Goal: Task Accomplishment & Management: Manage account settings

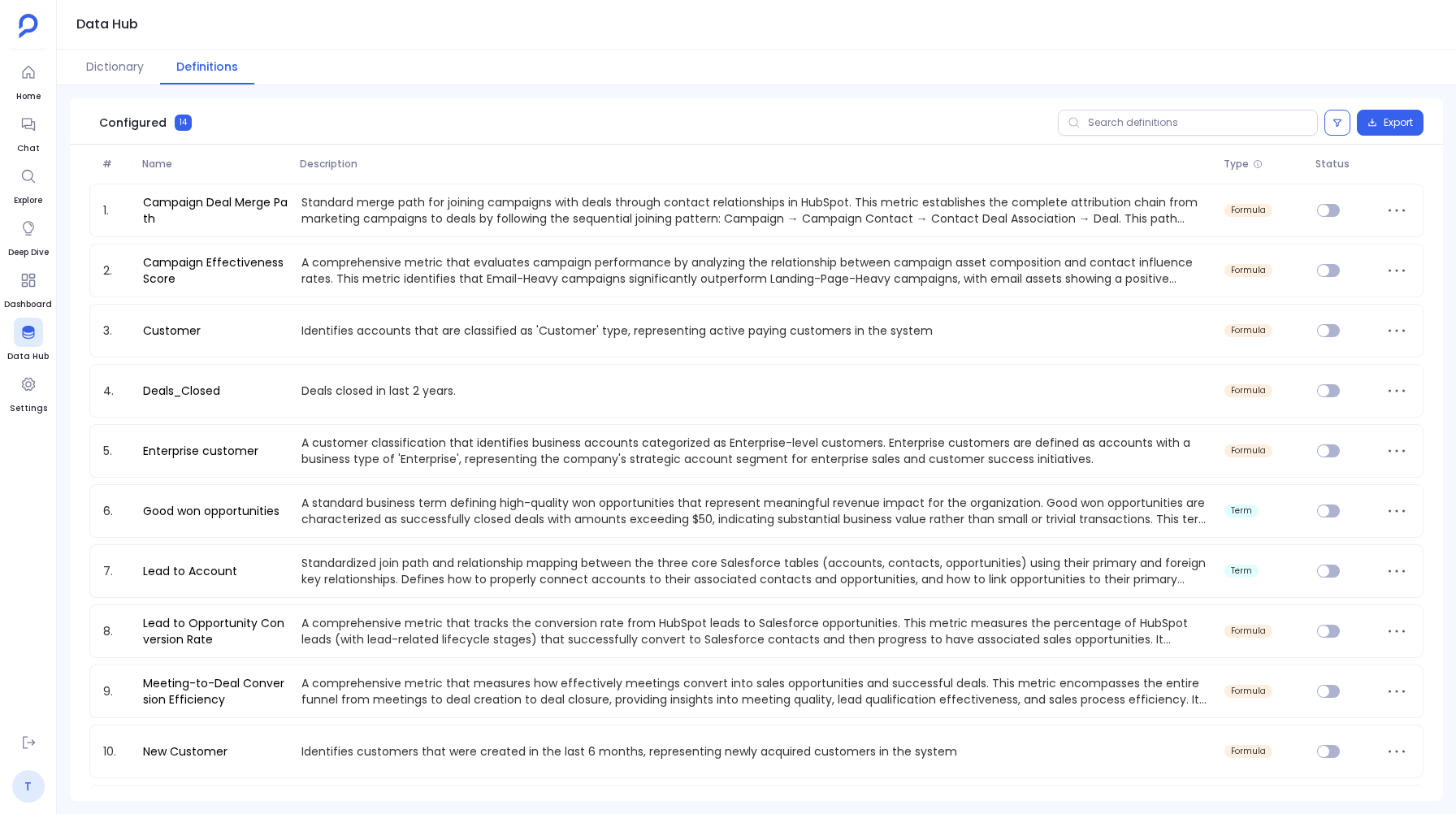
click at [22, 792] on link "T" at bounding box center [29, 786] width 32 height 32
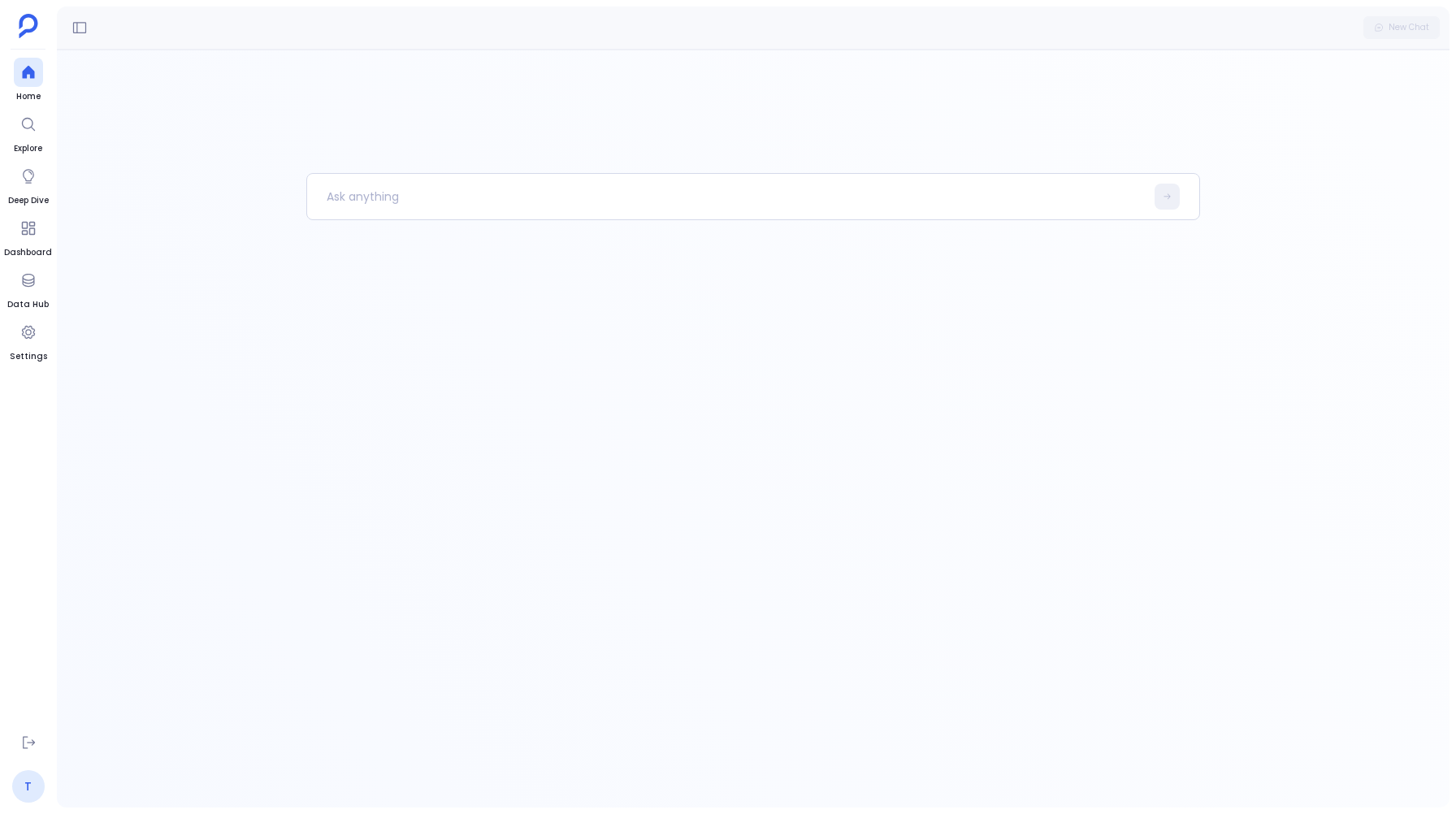
click at [20, 794] on link "T" at bounding box center [29, 786] width 32 height 32
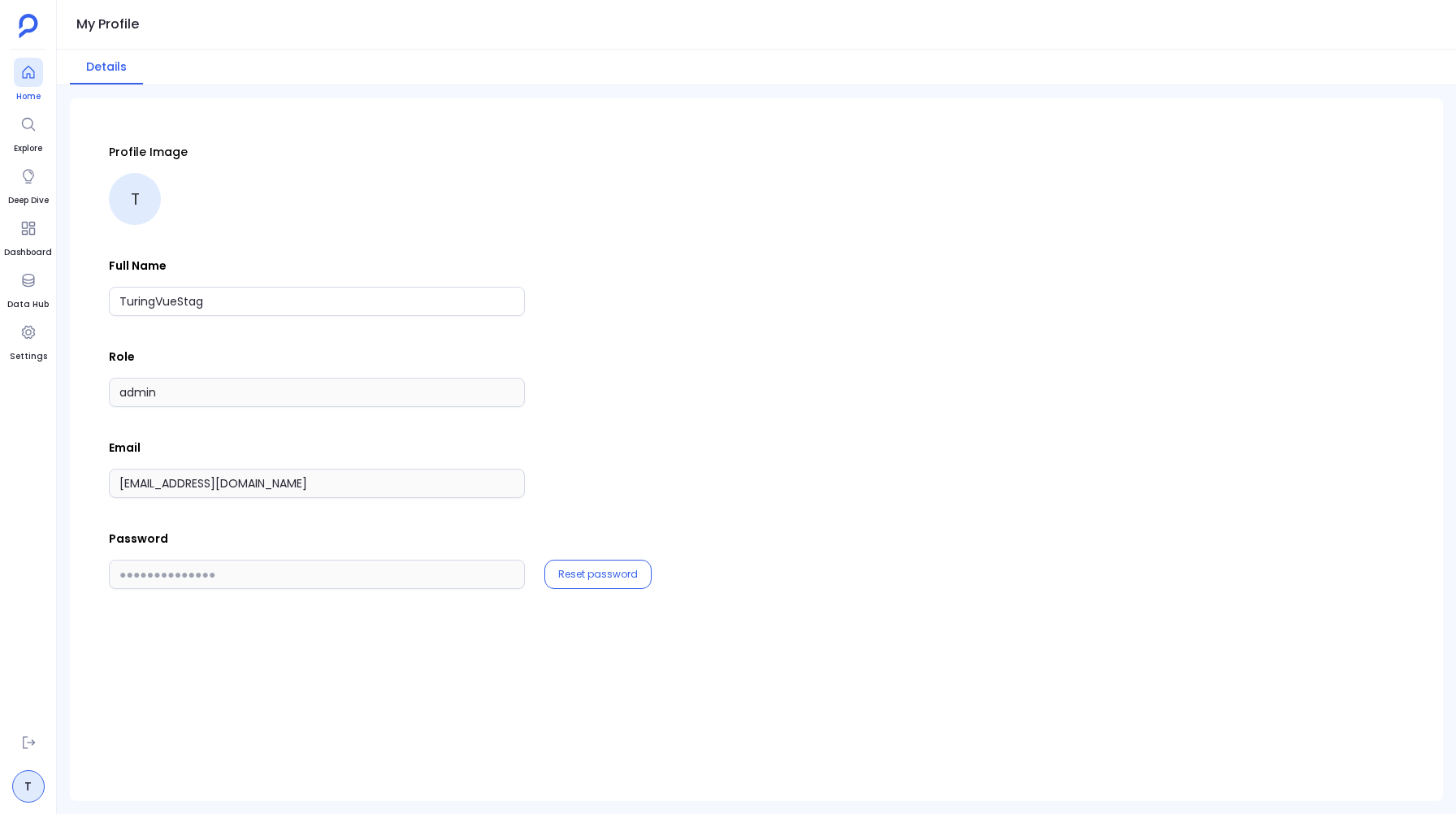
click at [24, 87] on link "Home" at bounding box center [28, 80] width 30 height 46
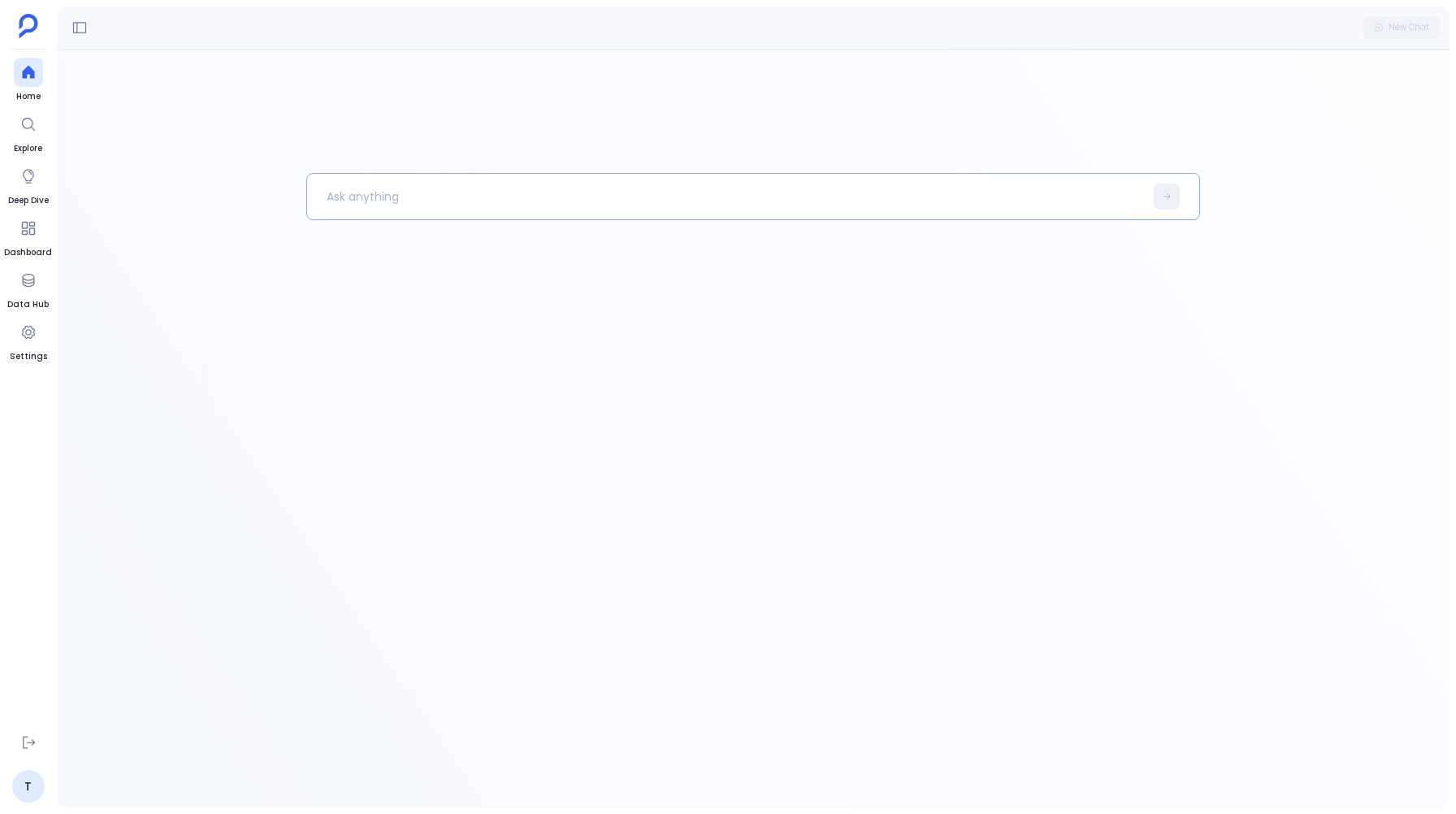
click at [364, 188] on p at bounding box center [725, 196] width 837 height 42
click at [27, 749] on icon at bounding box center [29, 742] width 16 height 16
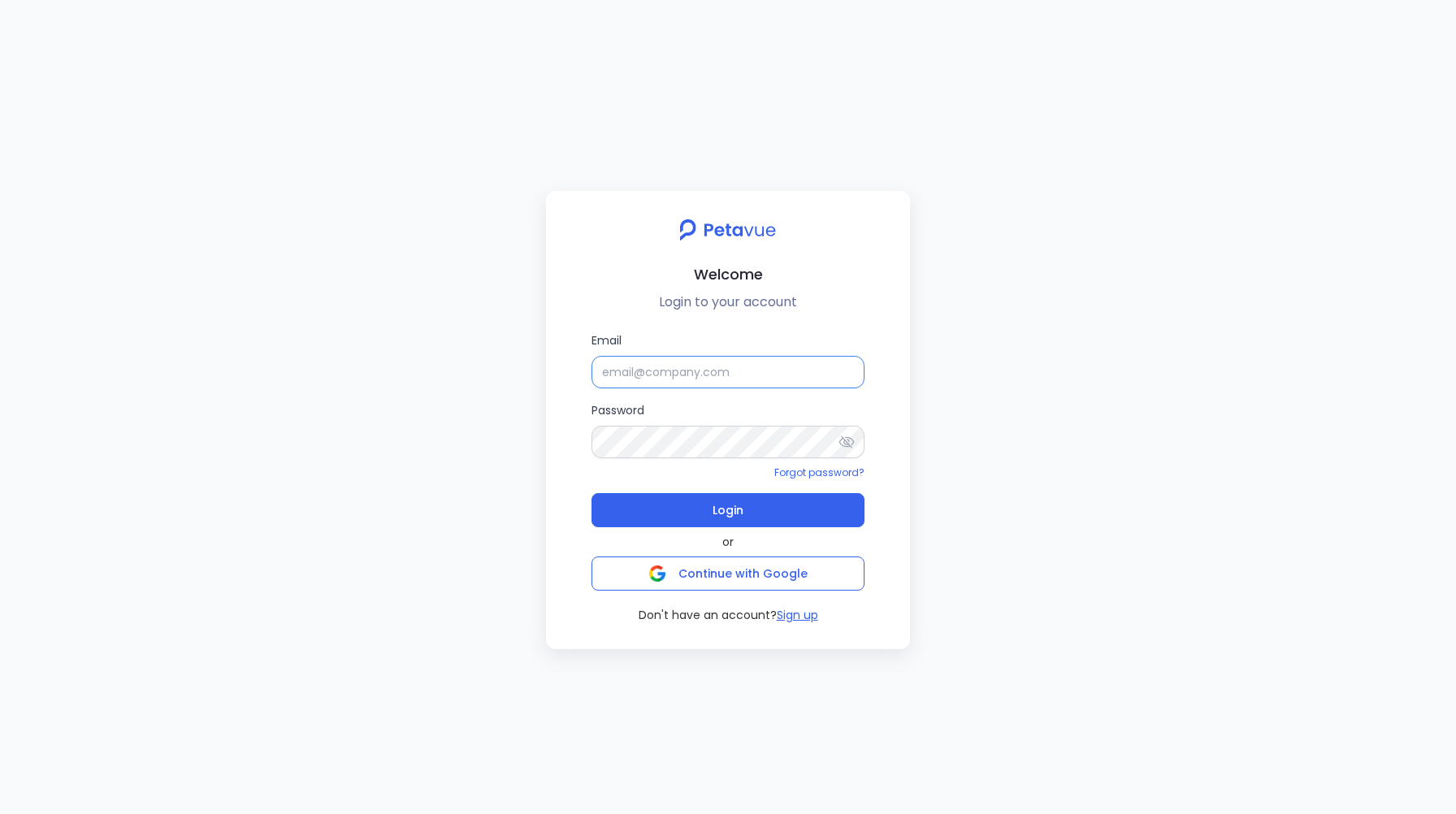
click at [631, 361] on input "Email" at bounding box center [727, 371] width 273 height 32
click at [666, 372] on input "Email" at bounding box center [727, 371] width 273 height 32
click at [473, 442] on div "Welcome Login to your account Email Password Forgot password? Login or Continue…" at bounding box center [728, 407] width 1456 height 814
click at [652, 371] on input "Email" at bounding box center [727, 371] width 273 height 32
type input "[EMAIL_ADDRESS][DOMAIN_NAME]"
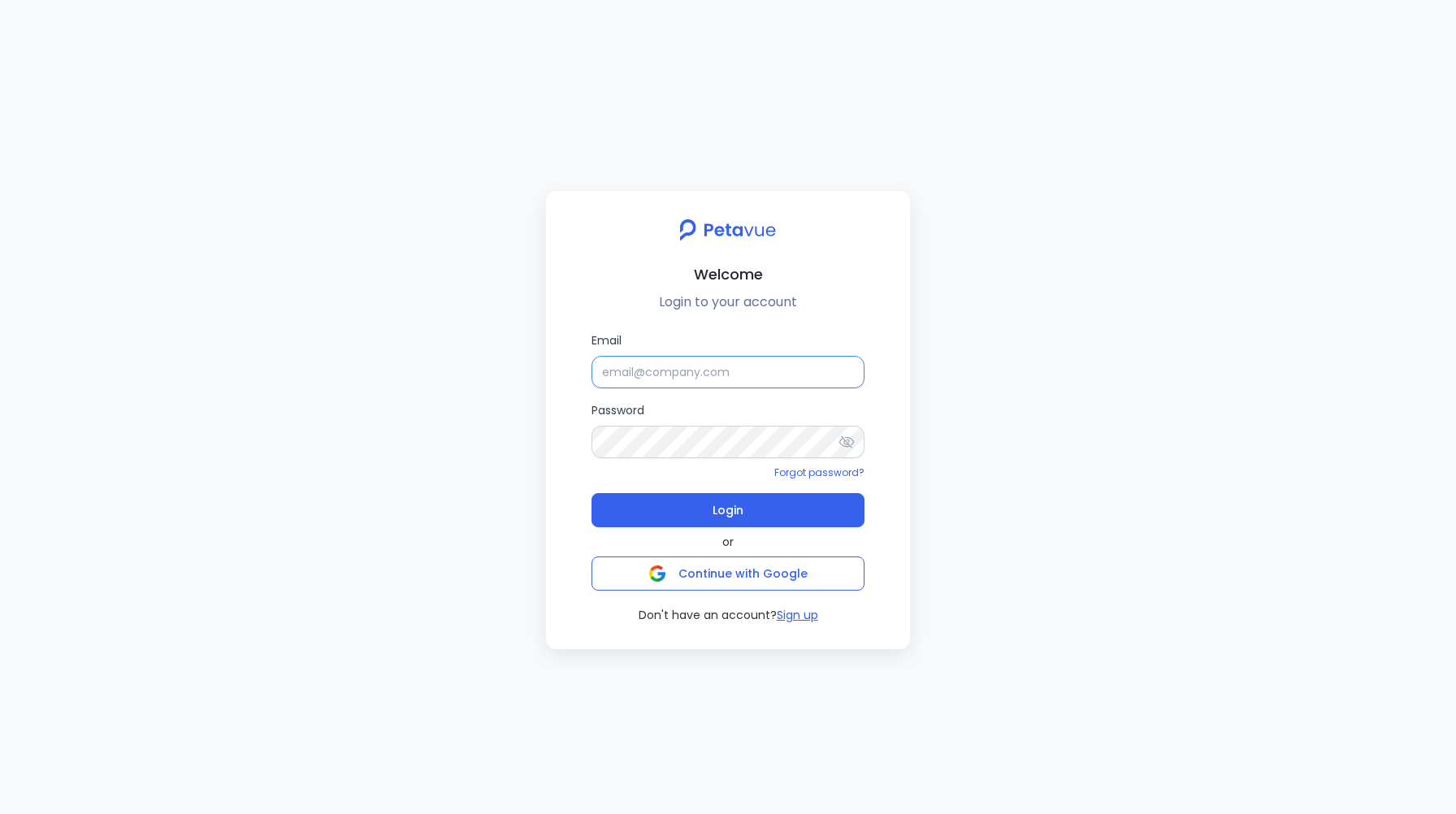
paste input "support+turingvuestag_user@petavue.com"
type input "support+turingvuestag_user@petavue.com"
click at [740, 514] on span "Login" at bounding box center [728, 509] width 31 height 22
